Goal: Information Seeking & Learning: Learn about a topic

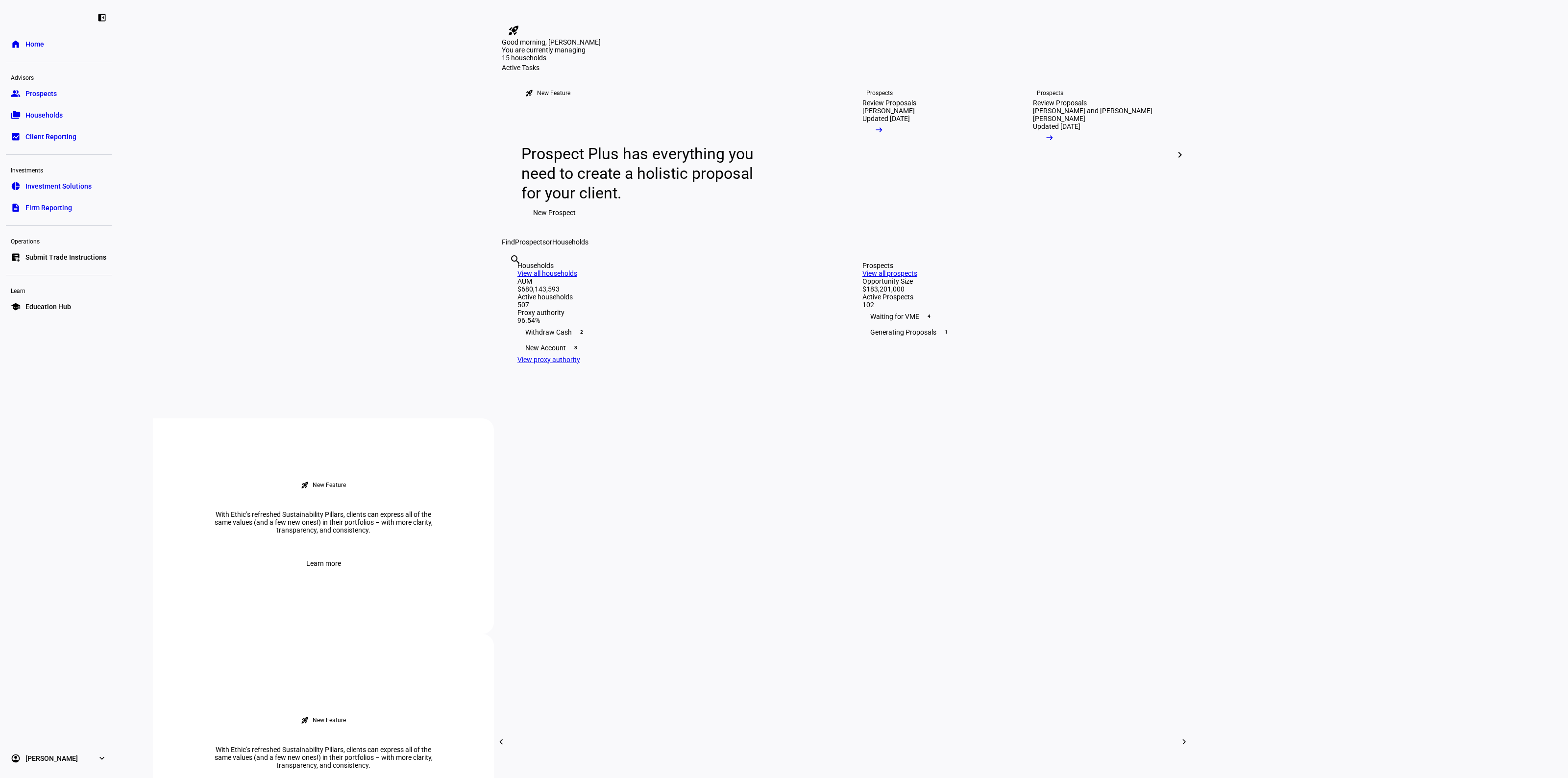
click at [517, 300] on div "search clear" at bounding box center [509, 273] width 16 height 54
click at [511, 279] on input "text" at bounding box center [510, 273] width 2 height 12
type input "[PERSON_NAME]"
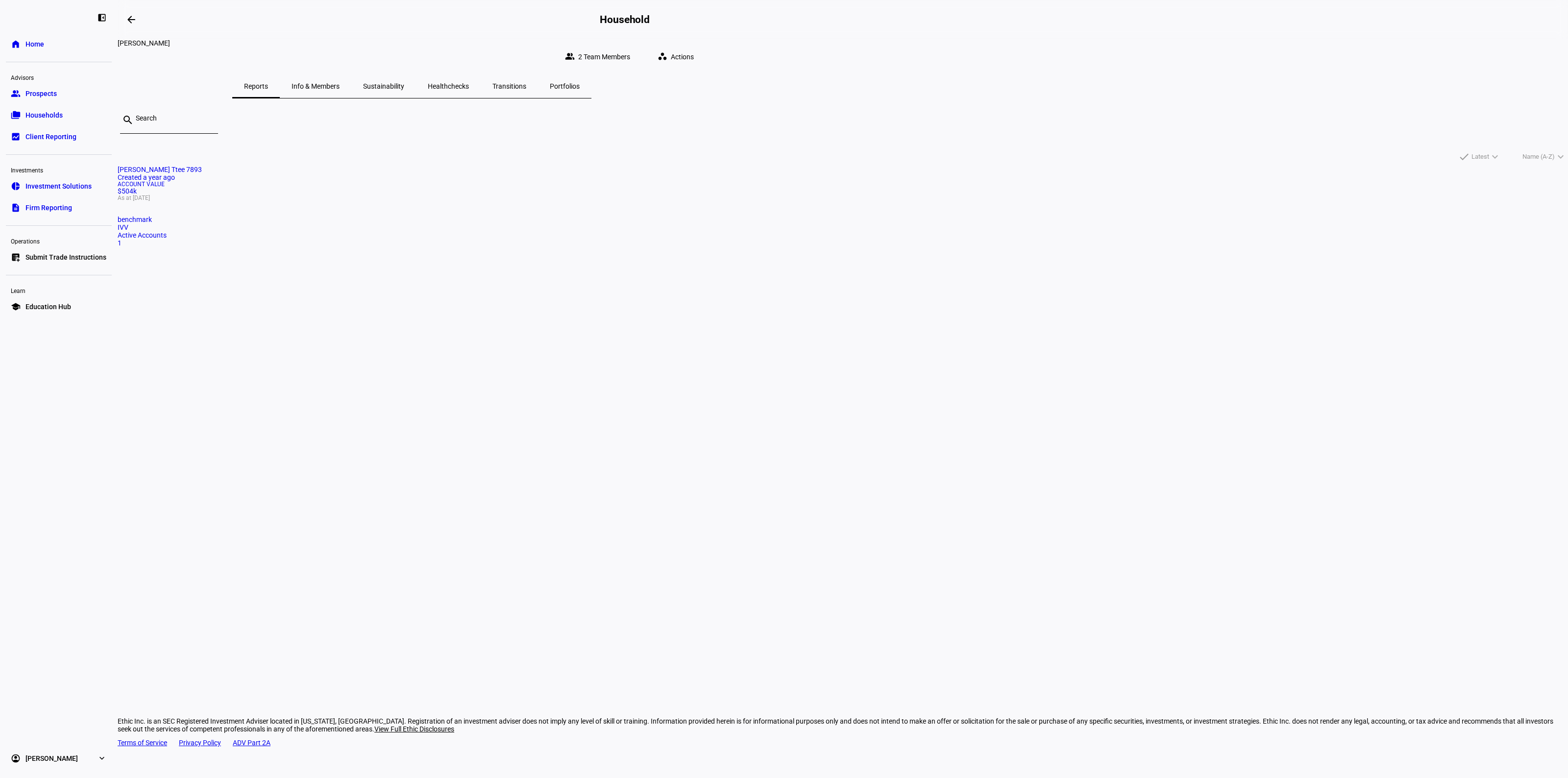
click at [653, 225] on mat-card "[PERSON_NAME] Ttee 7893 Created a year ago Account Value $504k As at [DATE] ben…" at bounding box center [842, 206] width 1451 height 82
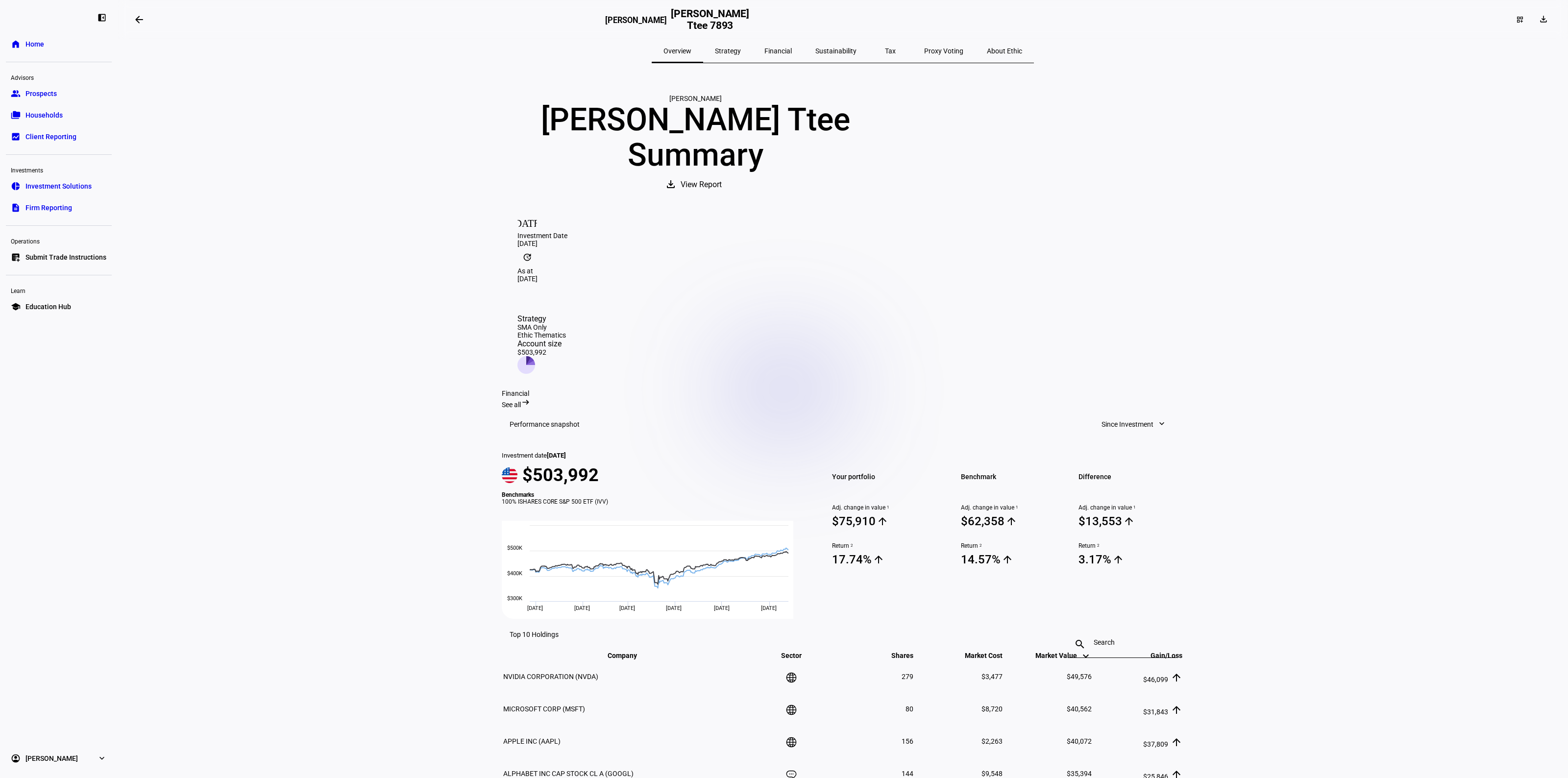
click at [778, 52] on span "Financial" at bounding box center [778, 51] width 27 height 7
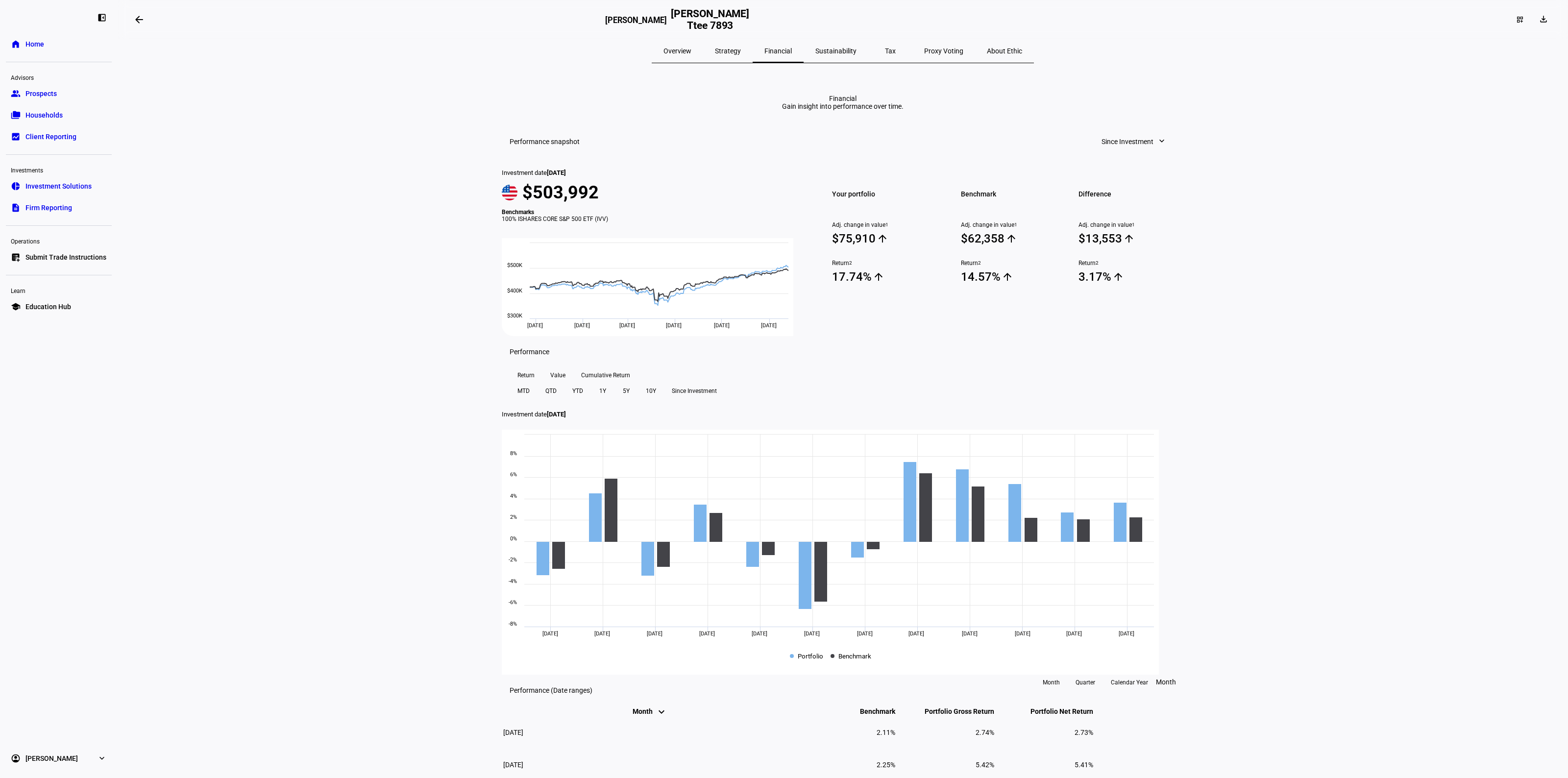
click at [912, 52] on div "Proxy Voting" at bounding box center [943, 51] width 63 height 24
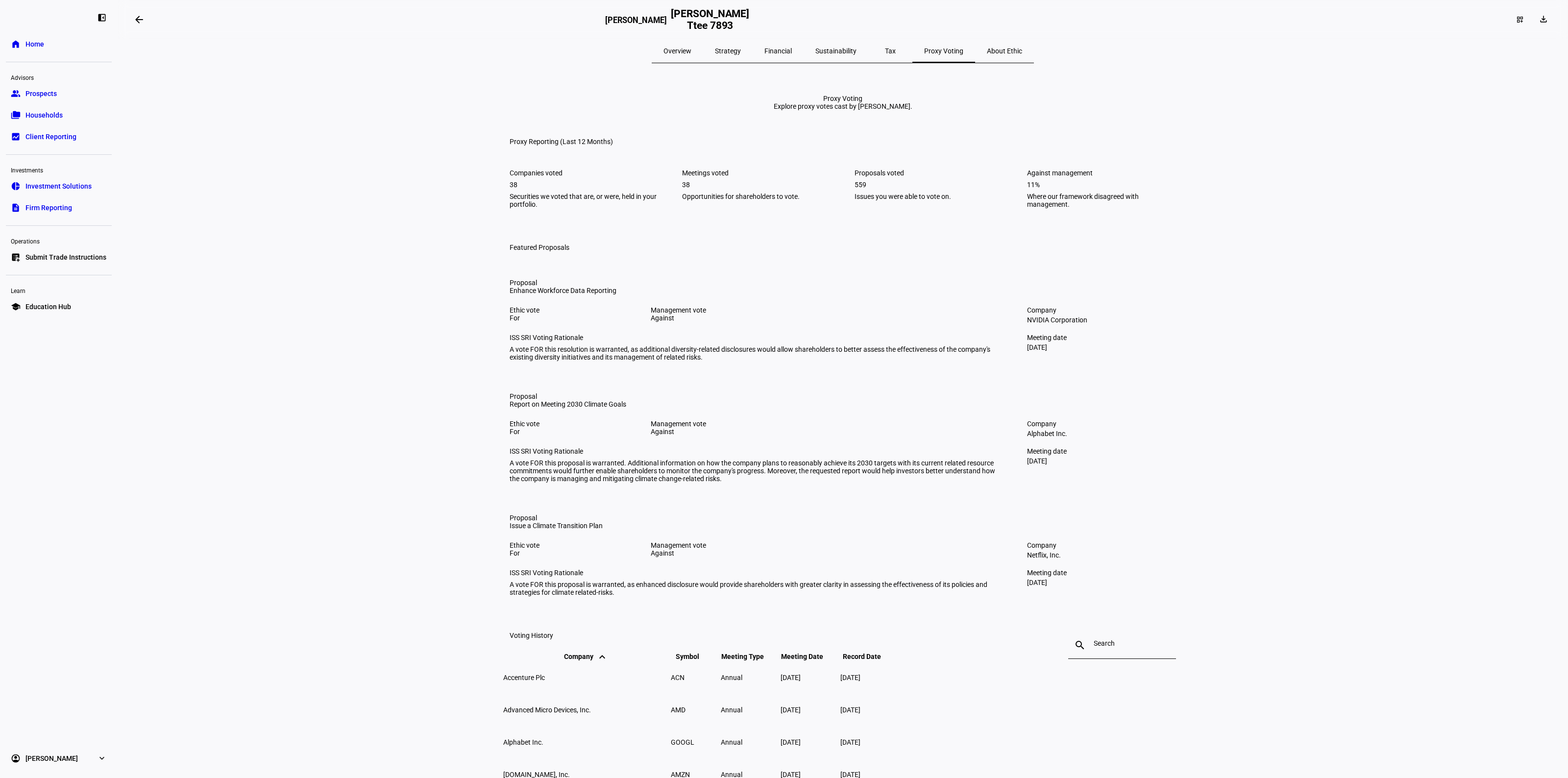
click at [885, 52] on span "Tax" at bounding box center [891, 51] width 11 height 7
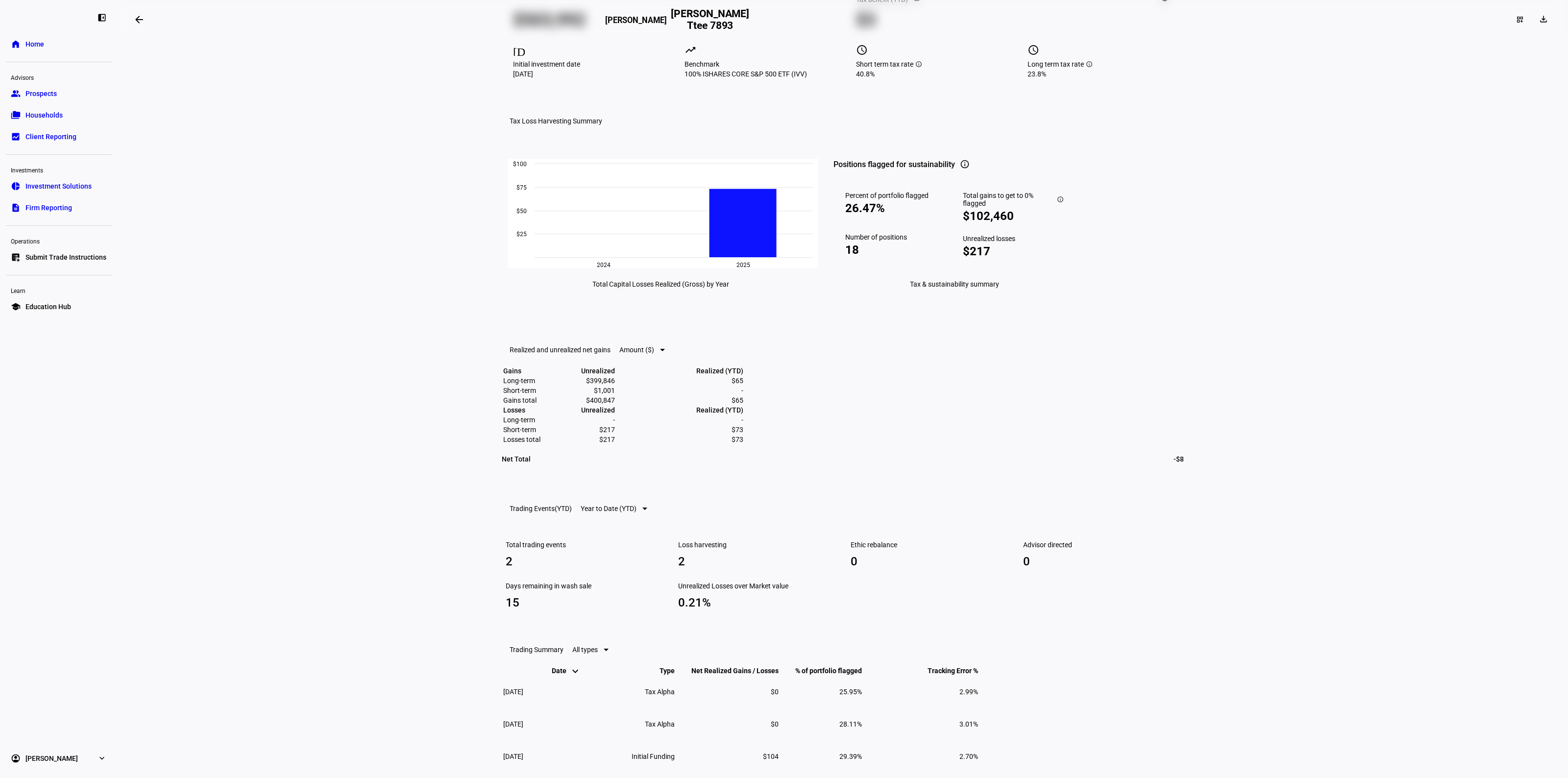
scroll to position [502, 0]
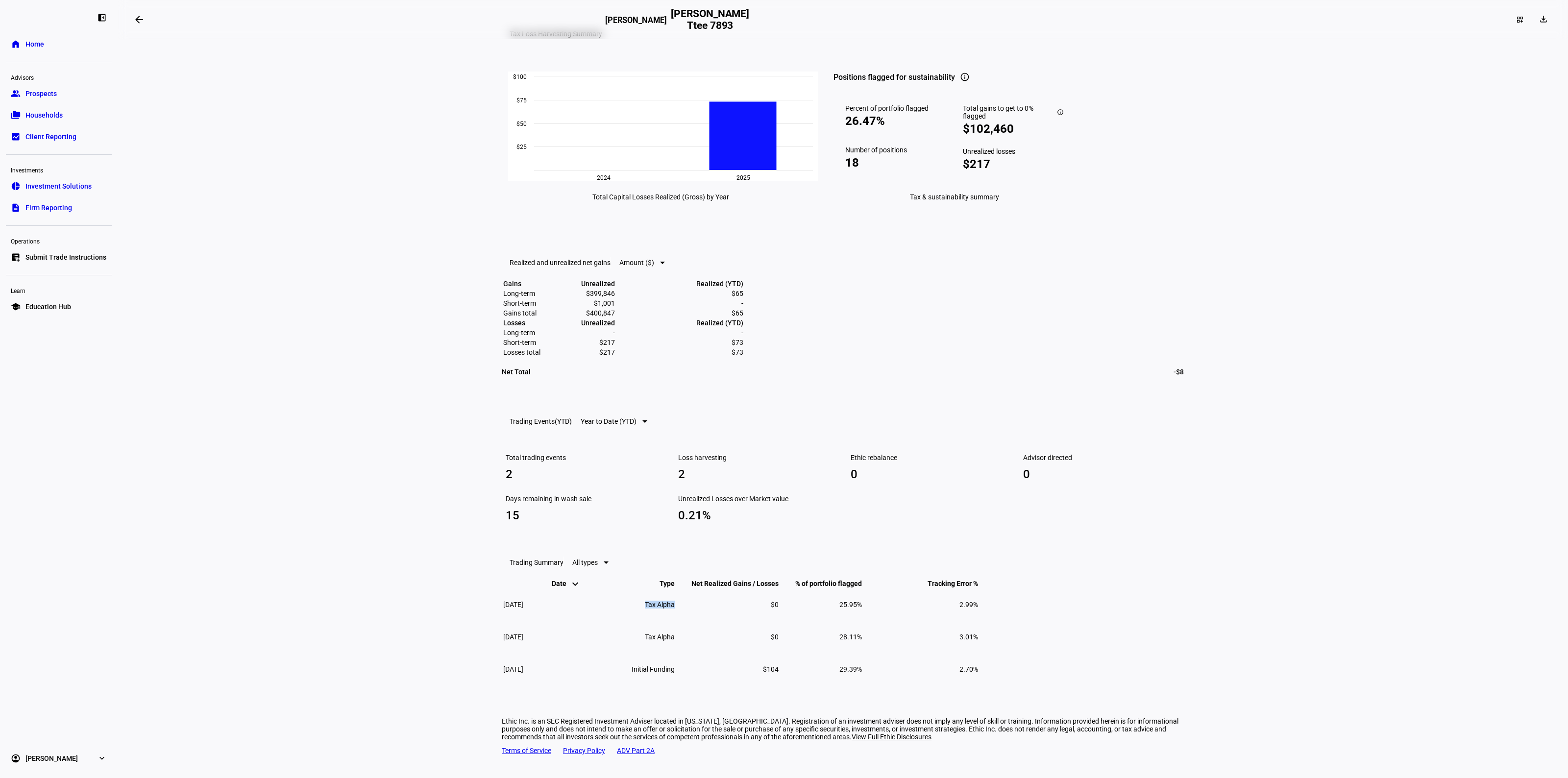
drag, startPoint x: 665, startPoint y: 612, endPoint x: 788, endPoint y: 612, distance: 123.0
click at [788, 612] on tr "[DATE] Tax Alpha $0 25.95% 2.99%" at bounding box center [741, 605] width 476 height 32
click at [779, 612] on td "$0" at bounding box center [727, 605] width 103 height 32
drag, startPoint x: 870, startPoint y: 620, endPoint x: 1269, endPoint y: 623, distance: 399.0
click at [1269, 623] on eth-layout-page-content "arrow_backwards [PERSON_NAME] Ttee [PERSON_NAME] Ttee 7893 dashboard_customize …" at bounding box center [842, 389] width 1451 height 778
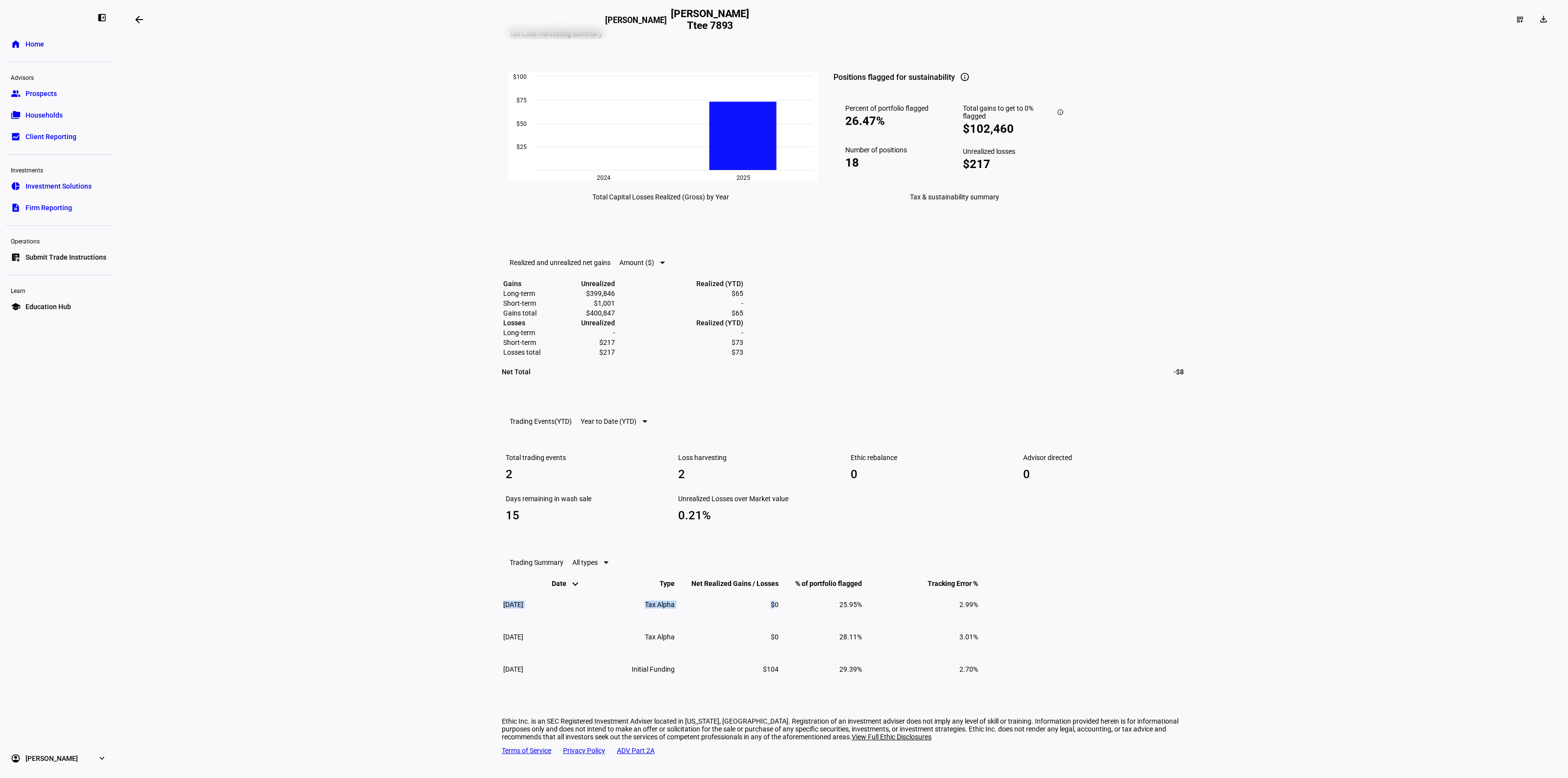
click at [1203, 620] on eth-layout-page-content "arrow_backwards [PERSON_NAME] Ttee [PERSON_NAME] Ttee 7893 dashboard_customize …" at bounding box center [842, 389] width 1451 height 778
drag, startPoint x: 1169, startPoint y: 606, endPoint x: 1139, endPoint y: 606, distance: 30.0
click at [979, 606] on td "2.99%" at bounding box center [920, 605] width 115 height 32
drag, startPoint x: 1029, startPoint y: 608, endPoint x: 1140, endPoint y: 611, distance: 111.0
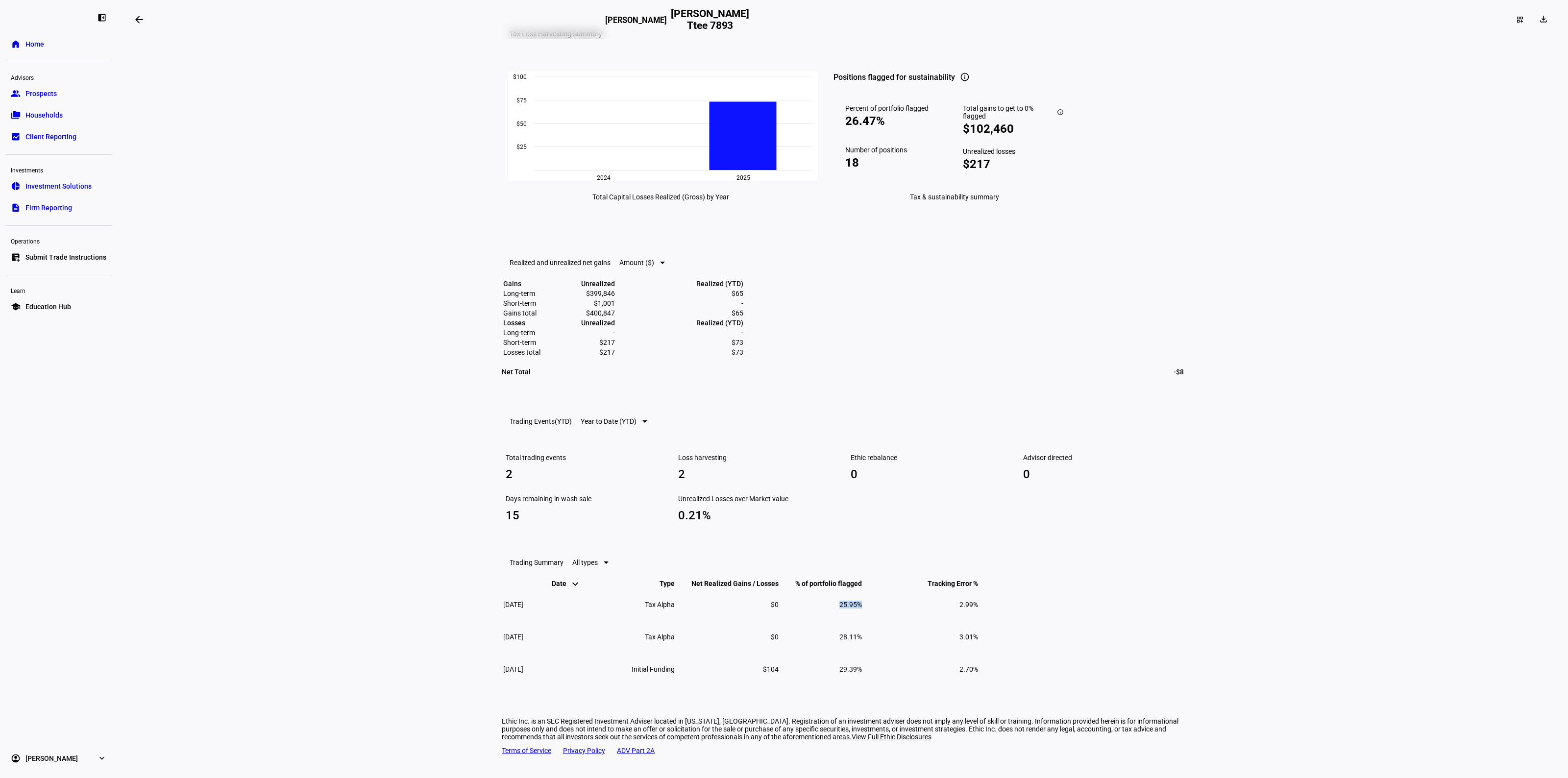
click at [979, 611] on tr "[DATE] Tax Alpha $0 25.95% 2.99%" at bounding box center [741, 605] width 476 height 32
click at [979, 611] on td "2.99%" at bounding box center [920, 605] width 115 height 32
drag, startPoint x: 1169, startPoint y: 611, endPoint x: 1142, endPoint y: 614, distance: 27.2
click at [979, 614] on td "2.99%" at bounding box center [920, 605] width 115 height 32
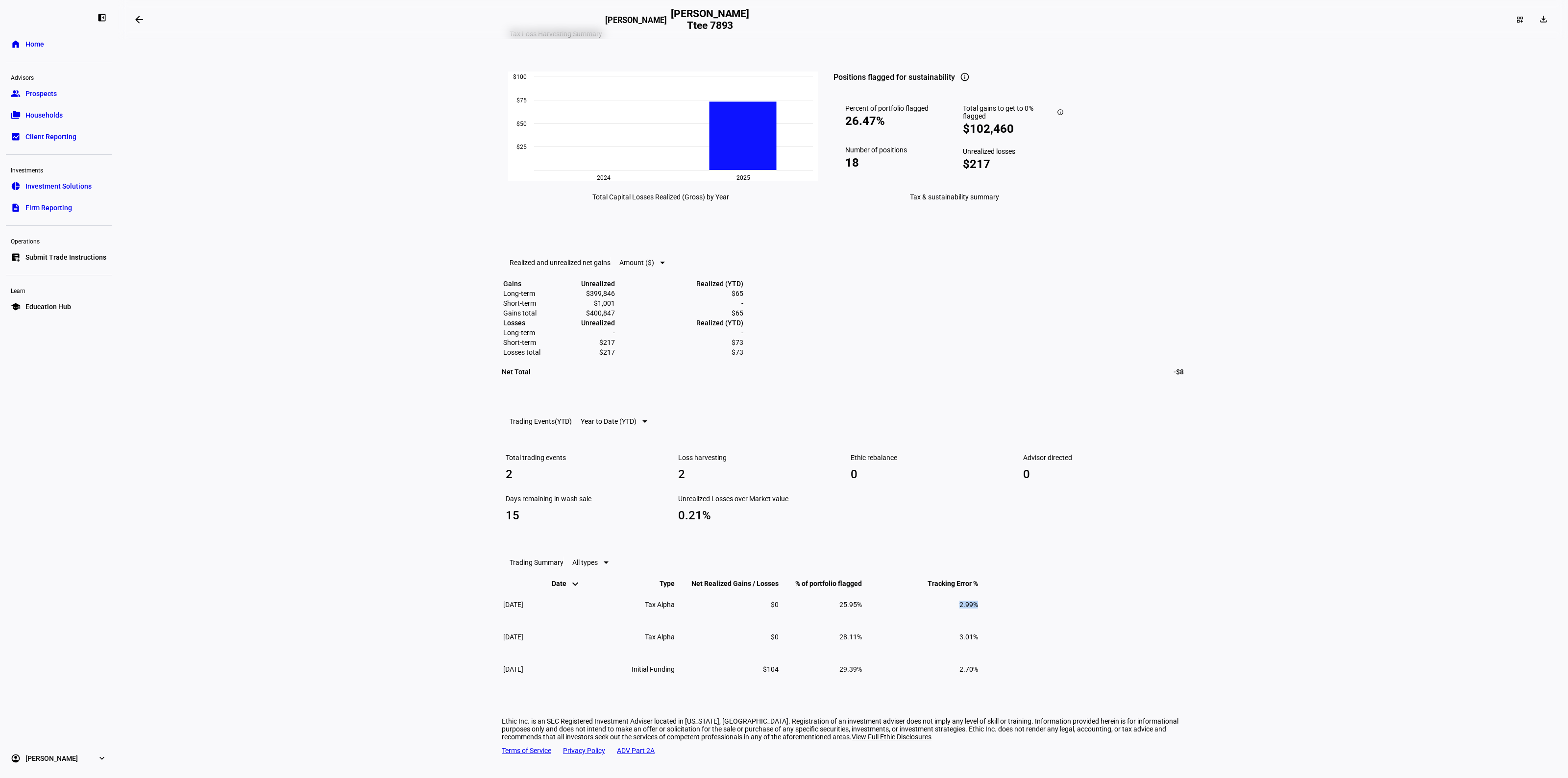
drag, startPoint x: 1144, startPoint y: 614, endPoint x: 1175, endPoint y: 614, distance: 31.0
click at [979, 614] on td "2.99%" at bounding box center [920, 605] width 115 height 32
drag, startPoint x: 1175, startPoint y: 614, endPoint x: 1125, endPoint y: 613, distance: 50.0
click at [979, 613] on td "2.99%" at bounding box center [920, 605] width 115 height 32
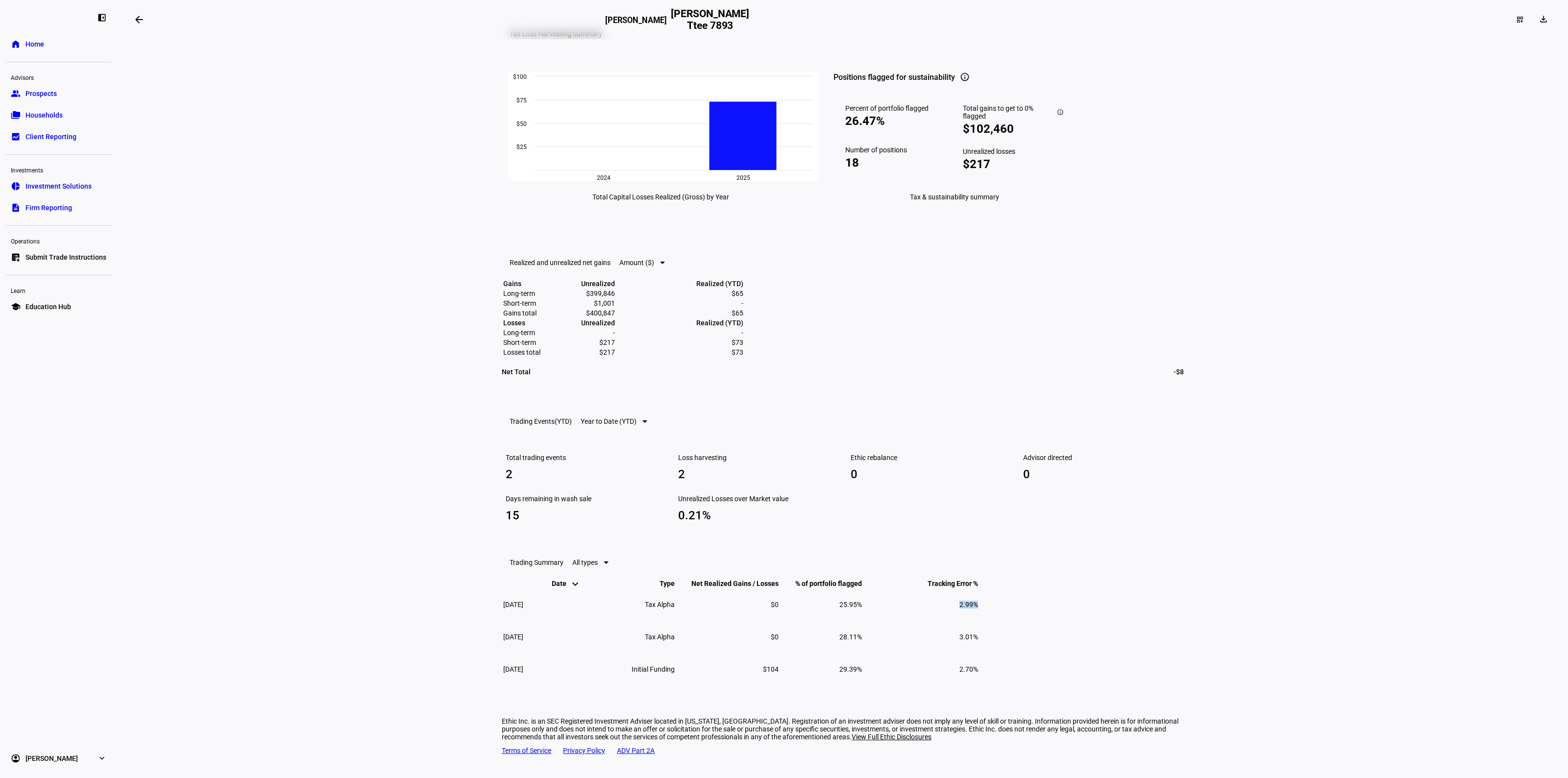
click at [979, 613] on td "2.99%" at bounding box center [920, 605] width 115 height 32
drag, startPoint x: 1152, startPoint y: 676, endPoint x: 1175, endPoint y: 674, distance: 23.1
click at [979, 674] on td "2.70%" at bounding box center [920, 670] width 115 height 32
drag, startPoint x: 1176, startPoint y: 672, endPoint x: 1119, endPoint y: 672, distance: 57.0
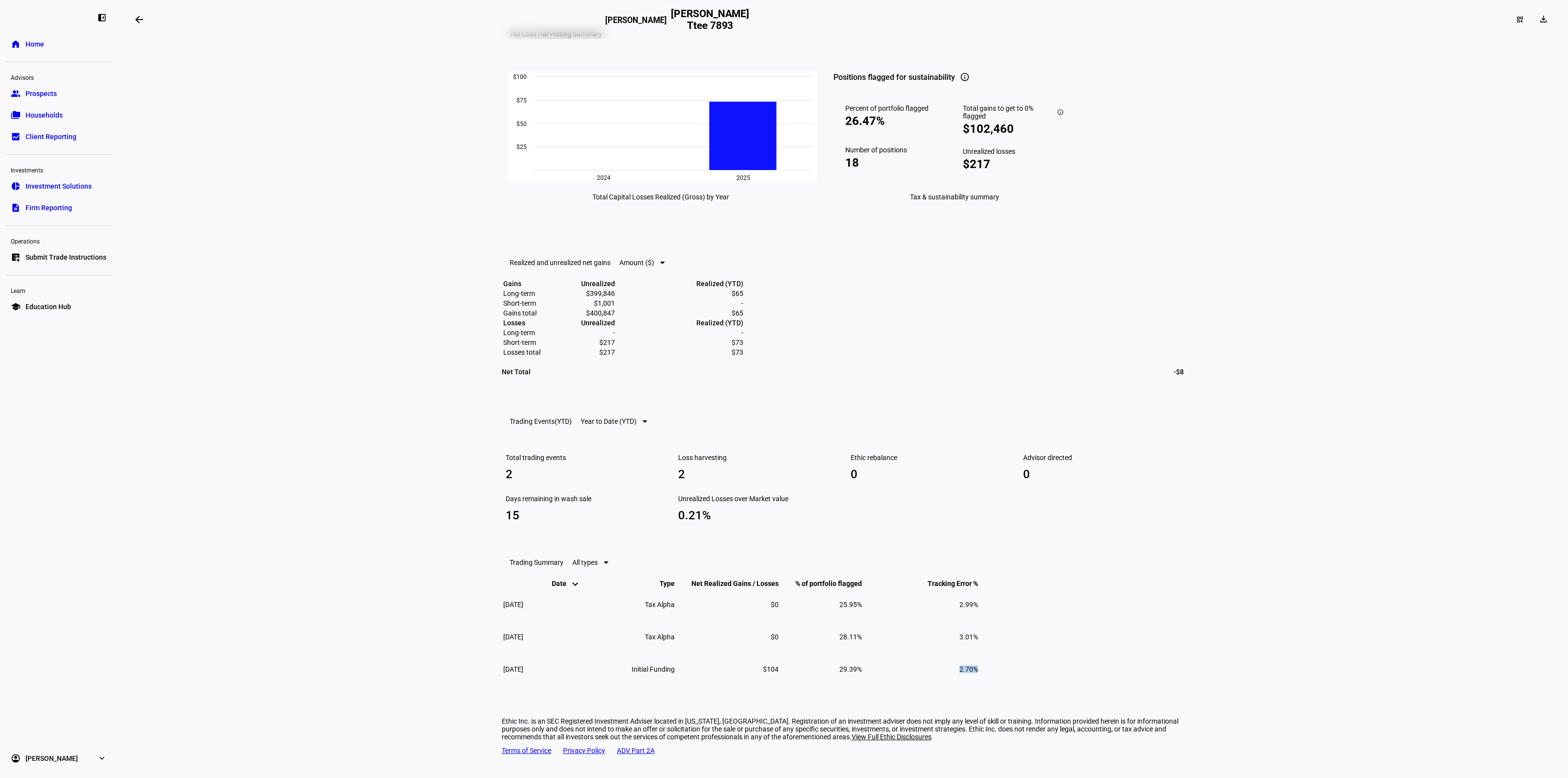
click at [979, 672] on td "2.70%" at bounding box center [920, 670] width 115 height 32
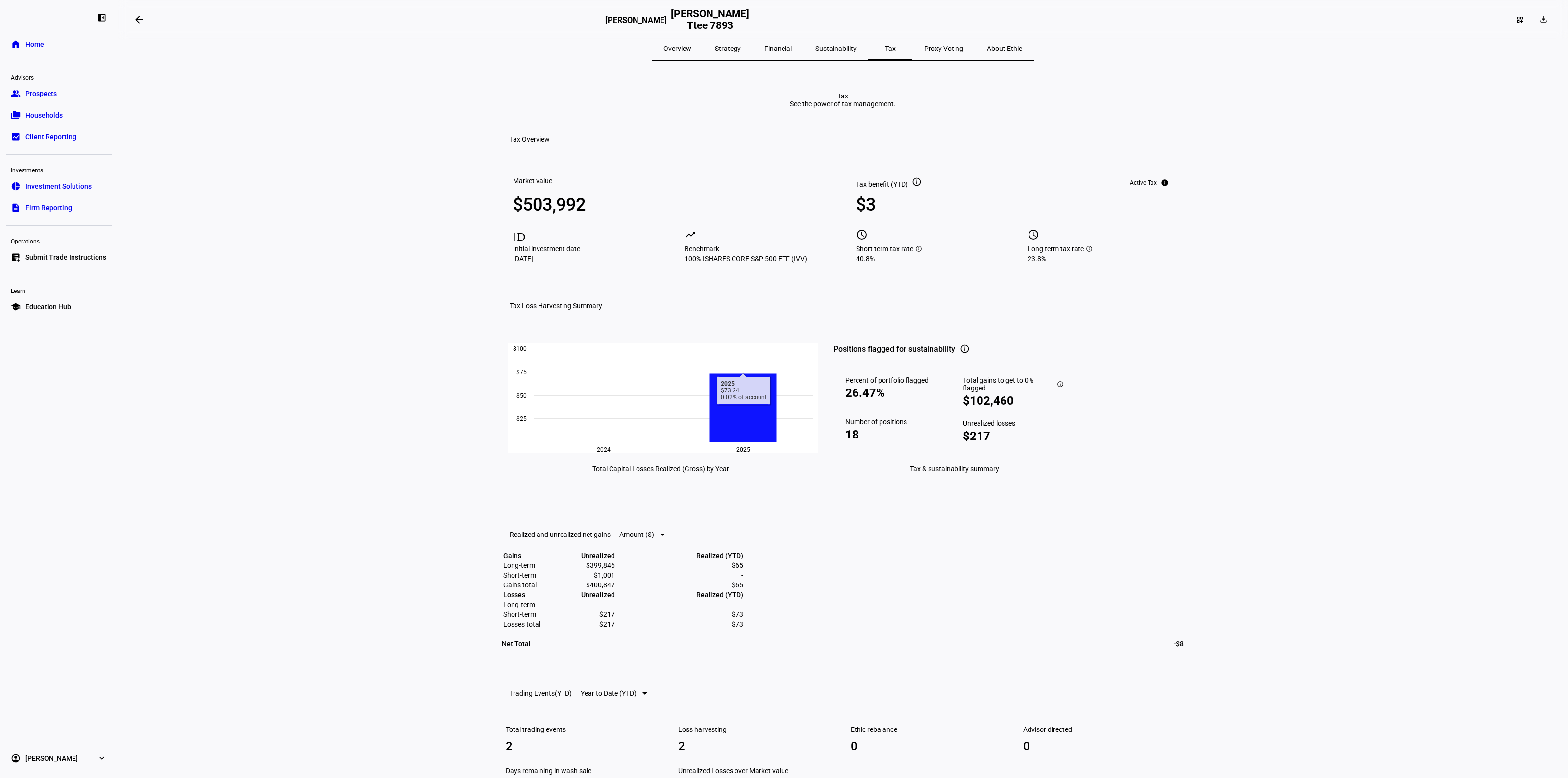
scroll to position [0, 0]
click at [474, 410] on eth-layout-page-content "arrow_backwards [PERSON_NAME] Ttee [PERSON_NAME] Ttee 7893 dashboard_customize …" at bounding box center [842, 389] width 1451 height 778
click at [895, 217] on div "$3" at bounding box center [928, 207] width 145 height 19
drag, startPoint x: 860, startPoint y: 248, endPoint x: 849, endPoint y: 248, distance: 11.0
click at [850, 248] on div "Market value $503,992 [DATE] Initial investment date [DATE] trending_up Benchma…" at bounding box center [842, 215] width 682 height 116
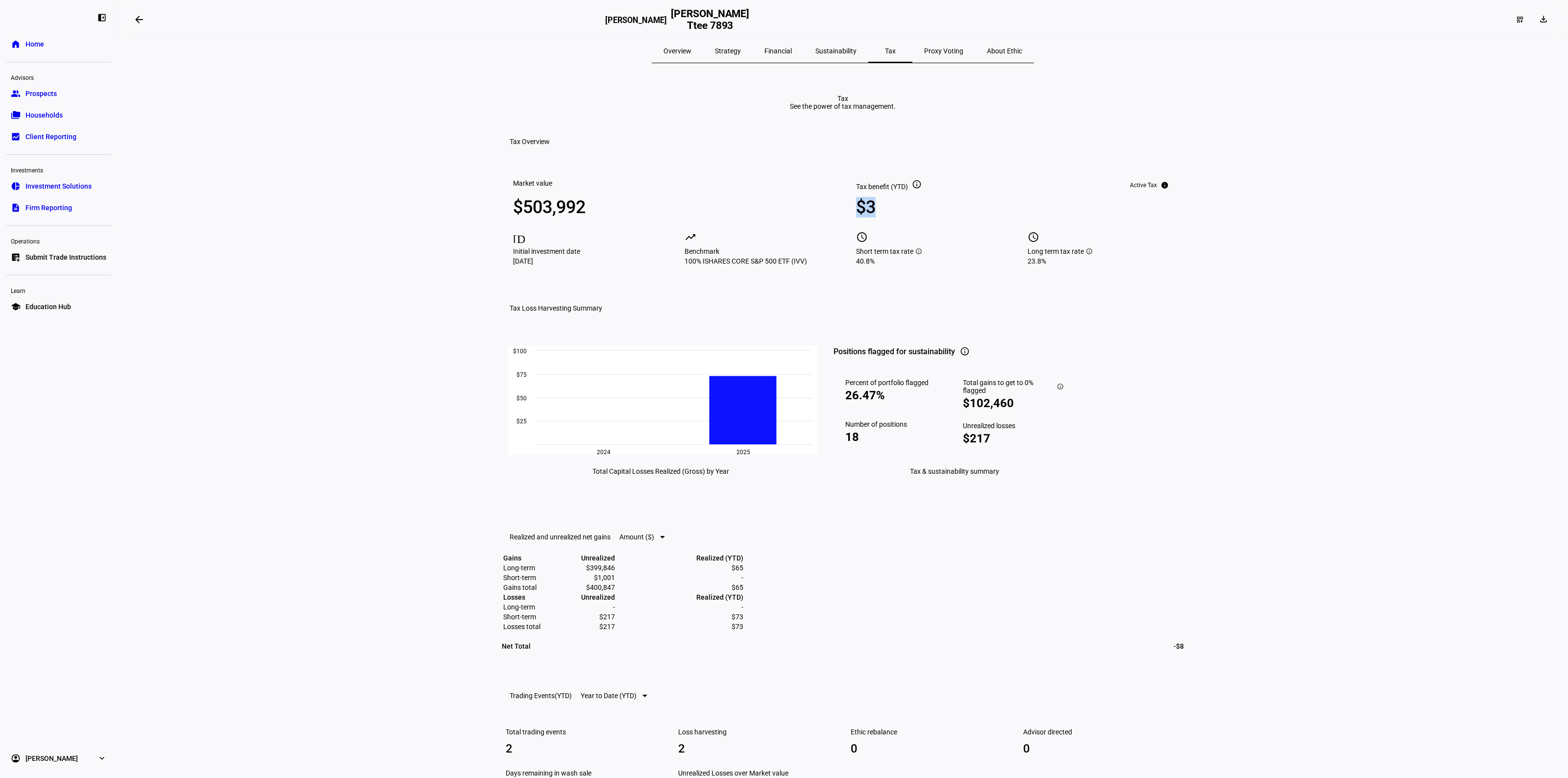
click at [849, 248] on div "Market value $503,992 [DATE] Initial investment date [DATE] trending_up Benchma…" at bounding box center [842, 215] width 682 height 116
drag, startPoint x: 853, startPoint y: 522, endPoint x: 885, endPoint y: 523, distance: 32.0
click at [885, 456] on div "Percent of portfolio flagged 26.47% Number of positions 18" at bounding box center [888, 412] width 110 height 89
click at [885, 444] on div "18" at bounding box center [889, 437] width 86 height 14
click at [32, 43] on span "Home" at bounding box center [35, 44] width 19 height 10
